Goal: Task Accomplishment & Management: Complete application form

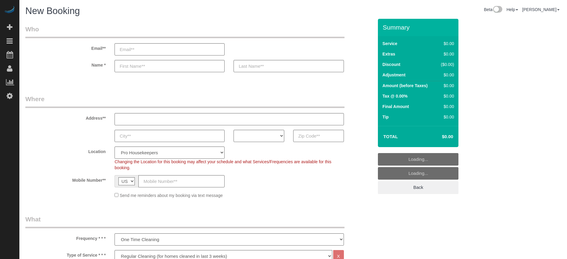
select select "4"
select select "number:9"
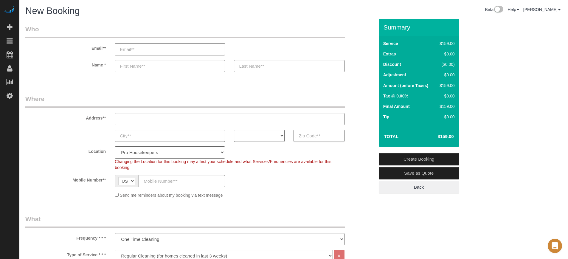
click at [303, 136] on input "text" at bounding box center [319, 136] width 51 height 12
type input "v"
paste input "32011"
type input "32011"
click at [256, 132] on select "AK AL AR AZ CA CO CT DC DE FL GA HI IA ID IL IN KS KY LA MA MD ME MI MN MO MS M…" at bounding box center [259, 136] width 51 height 12
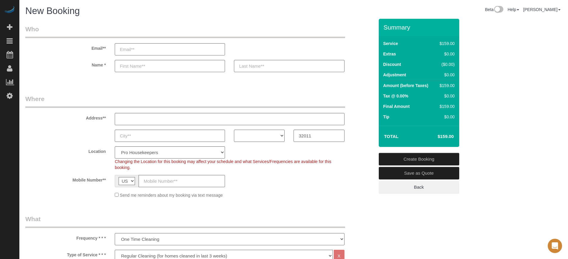
select select "FL"
click at [234, 130] on select "AK AL AR AZ CA CO CT DC DE FL GA HI IA ID IL IN KS KY LA MA MD ME MI MN MO MS M…" at bounding box center [259, 136] width 51 height 12
click at [148, 151] on select "Pro Housekeepers Atlanta Austin Boston Chicago Cincinnati Clearwater Denver Ft …" at bounding box center [170, 152] width 110 height 12
select select "16"
click at [115, 146] on select "Pro Housekeepers Atlanta Austin Boston Chicago Cincinnati Clearwater Denver Ft …" at bounding box center [170, 152] width 110 height 12
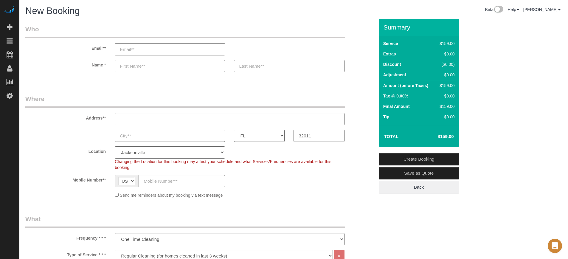
select select "object:1215"
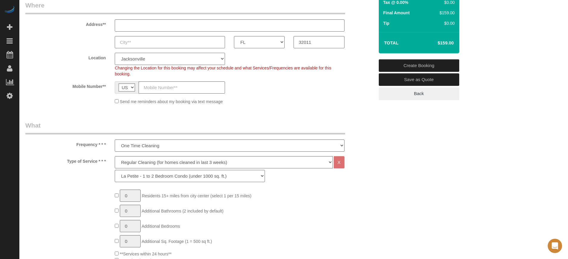
scroll to position [109, 0]
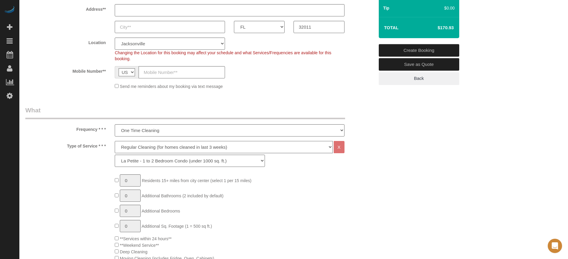
click at [125, 146] on select "Deep Cleaning (for homes that have not been cleaned in 3+ weeks) Spruce Regular…" at bounding box center [224, 147] width 218 height 12
select select "6"
click at [115, 141] on select "Deep Cleaning (for homes that have not been cleaned in 3+ weeks) Spruce Regular…" at bounding box center [224, 147] width 218 height 12
select select "160"
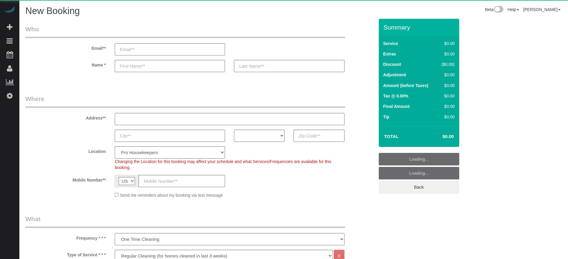
select select "4"
select select "number:9"
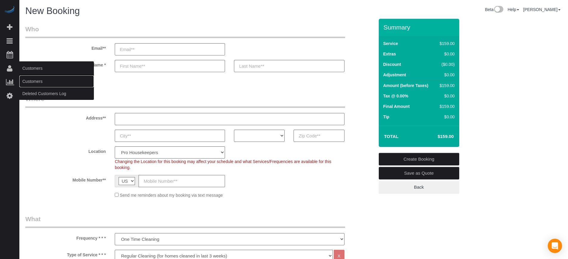
drag, startPoint x: 28, startPoint y: 80, endPoint x: 42, endPoint y: 73, distance: 16.1
click at [28, 80] on link "Customers" at bounding box center [56, 81] width 75 height 12
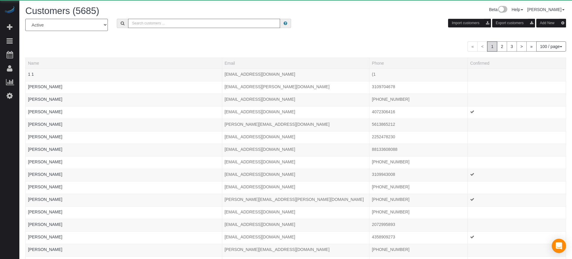
click at [145, 26] on input "text" at bounding box center [204, 23] width 152 height 9
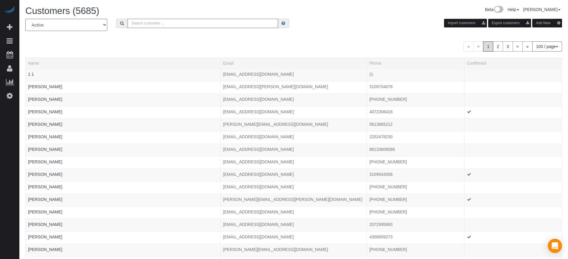
paste input "[PHONE_NUMBER]"
type input "[PHONE_NUMBER]"
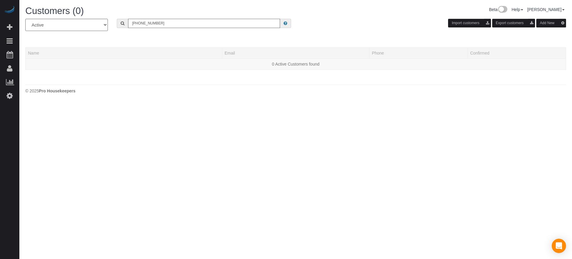
drag, startPoint x: 176, startPoint y: 25, endPoint x: 111, endPoint y: 18, distance: 66.0
click at [111, 18] on div "Customers (0) Beta Help Help Docs Take a Tour Contact Support [PERSON_NAME] My …" at bounding box center [295, 51] width 553 height 103
click at [154, 22] on input "[PERSON_NAME]" at bounding box center [204, 23] width 152 height 9
click at [166, 25] on input "[PERSON_NAME]" at bounding box center [204, 23] width 152 height 9
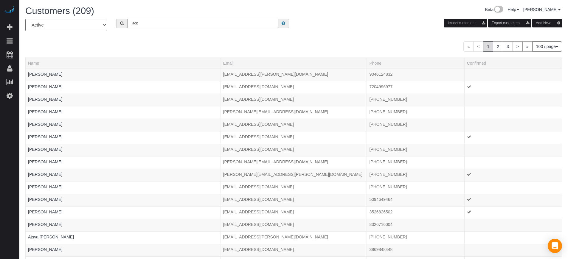
click at [166, 25] on input "jack" at bounding box center [203, 23] width 151 height 9
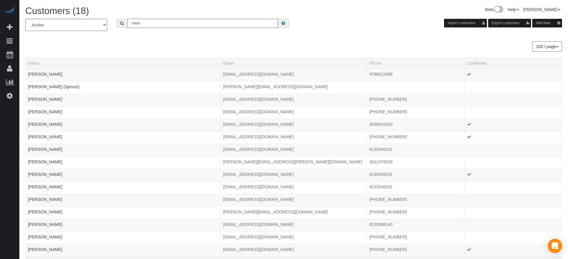
type input "chest"
click at [1, 155] on div "Beta Add Booking Bookings Active Bookings Cancelled Bookings Quote Inquiries Do…" at bounding box center [9, 129] width 19 height 259
